Goal: Information Seeking & Learning: Learn about a topic

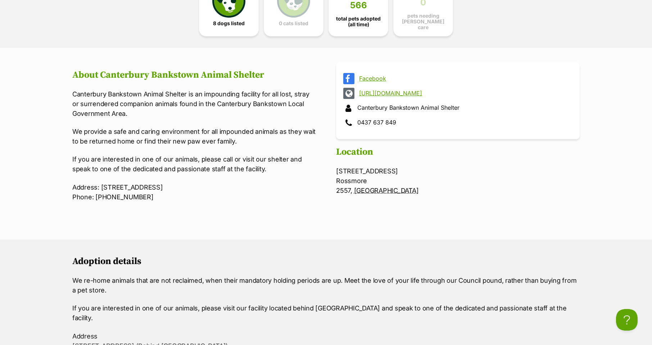
scroll to position [342, 0]
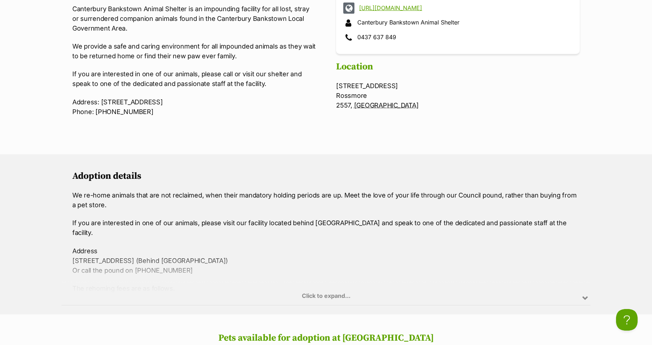
click at [582, 291] on div "Click to expand..." at bounding box center [326, 277] width 529 height 56
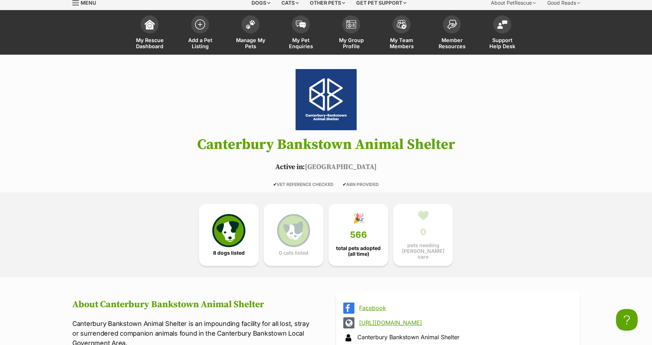
scroll to position [0, 0]
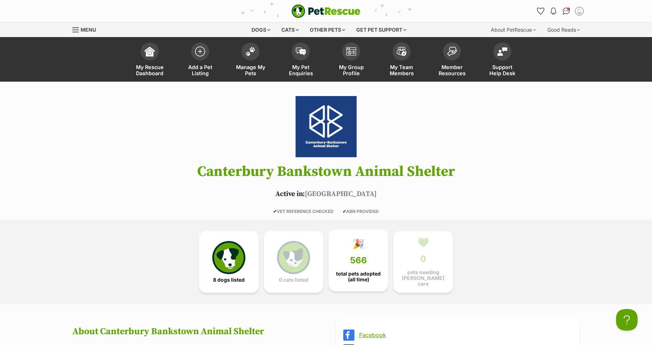
click at [343, 264] on link "🎉 566 total pets adopted (all time)" at bounding box center [358, 261] width 60 height 62
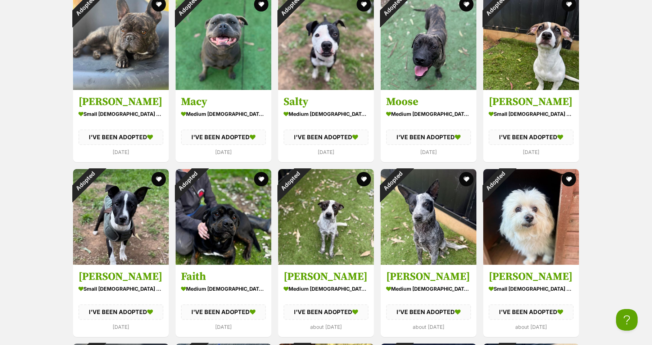
scroll to position [870, 0]
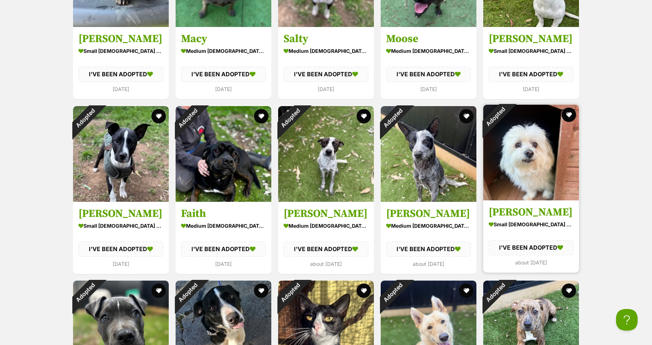
click at [536, 178] on img at bounding box center [531, 153] width 96 height 96
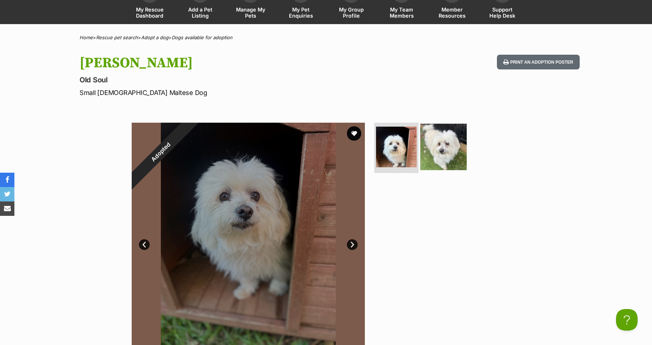
scroll to position [54, 0]
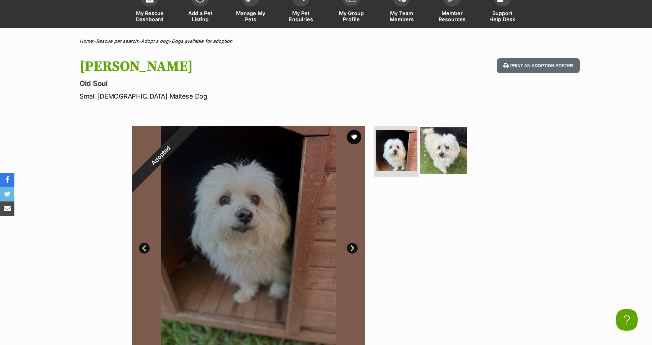
click at [438, 146] on img at bounding box center [443, 150] width 46 height 46
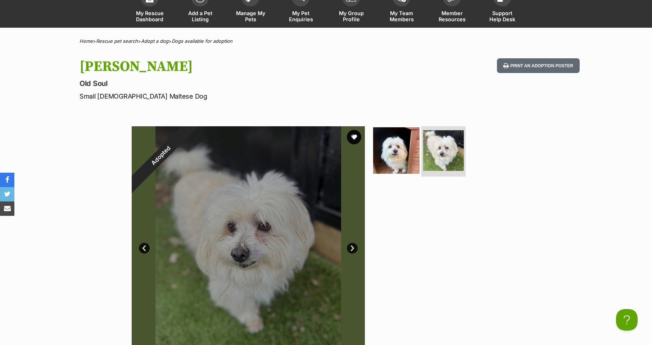
click at [406, 149] on img at bounding box center [396, 150] width 46 height 46
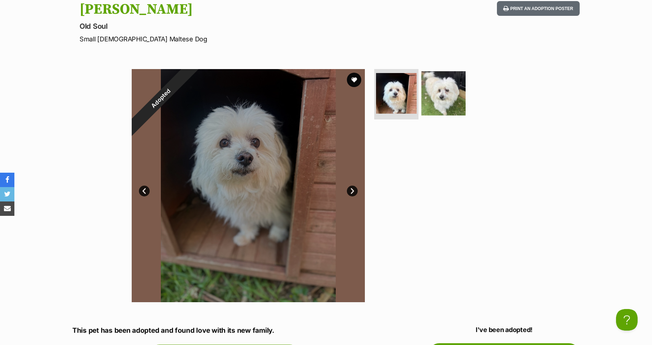
scroll to position [0, 0]
